Goal: Task Accomplishment & Management: Manage account settings

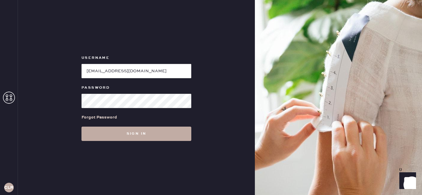
click at [160, 135] on button "Sign in" at bounding box center [137, 134] width 110 height 14
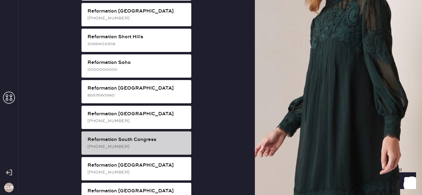
scroll to position [1059, 0]
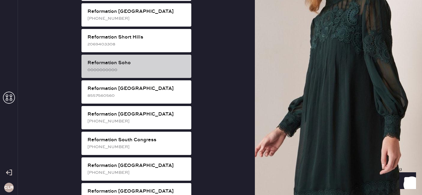
click at [138, 59] on div "Reformation Soho" at bounding box center [136, 62] width 99 height 7
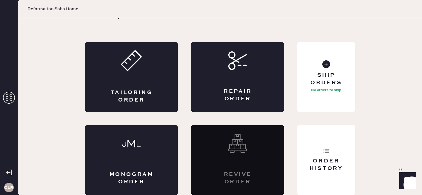
scroll to position [22, 0]
click at [322, 148] on div "Order History" at bounding box center [326, 160] width 58 height 70
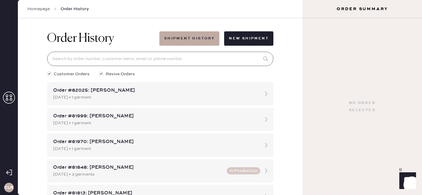
click at [96, 57] on input at bounding box center [160, 59] width 226 height 14
paste input "[EMAIL_ADDRESS][DOMAIN_NAME]"
type input "[EMAIL_ADDRESS][DOMAIN_NAME]"
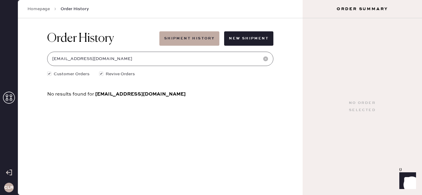
click at [96, 57] on input "[EMAIL_ADDRESS][DOMAIN_NAME]" at bounding box center [160, 59] width 226 height 14
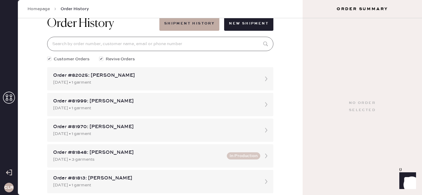
scroll to position [14, 0]
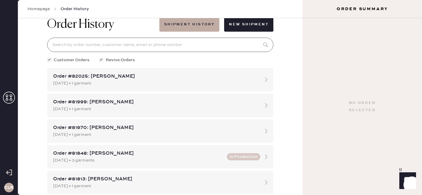
paste input "[PERSON_NAME]"
type input "[PERSON_NAME]"
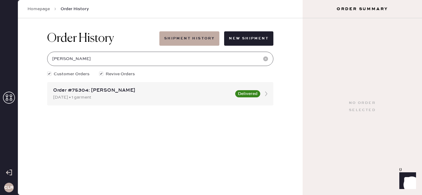
click at [126, 54] on input "[PERSON_NAME]" at bounding box center [160, 59] width 226 height 14
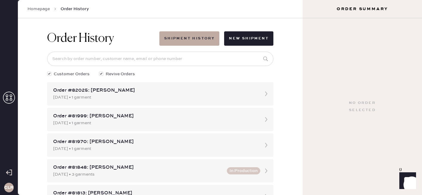
click at [10, 94] on icon at bounding box center [9, 98] width 12 height 12
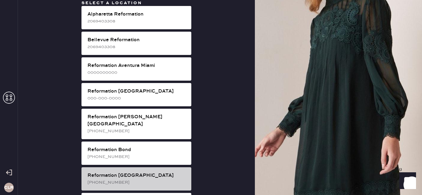
scroll to position [70, 0]
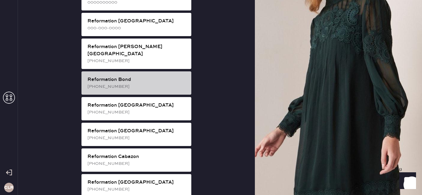
click at [151, 76] on div "Reformation Bond" at bounding box center [136, 79] width 99 height 7
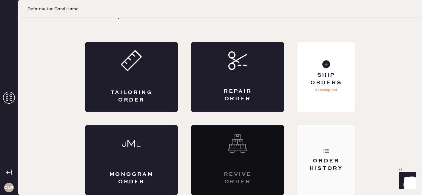
click at [337, 160] on div "Order History" at bounding box center [326, 164] width 48 height 15
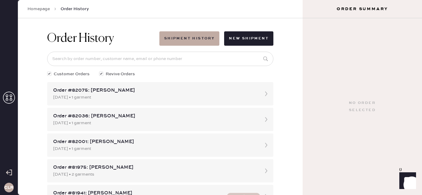
click at [9, 95] on icon at bounding box center [9, 98] width 12 height 12
